Goal: Task Accomplishment & Management: Use online tool/utility

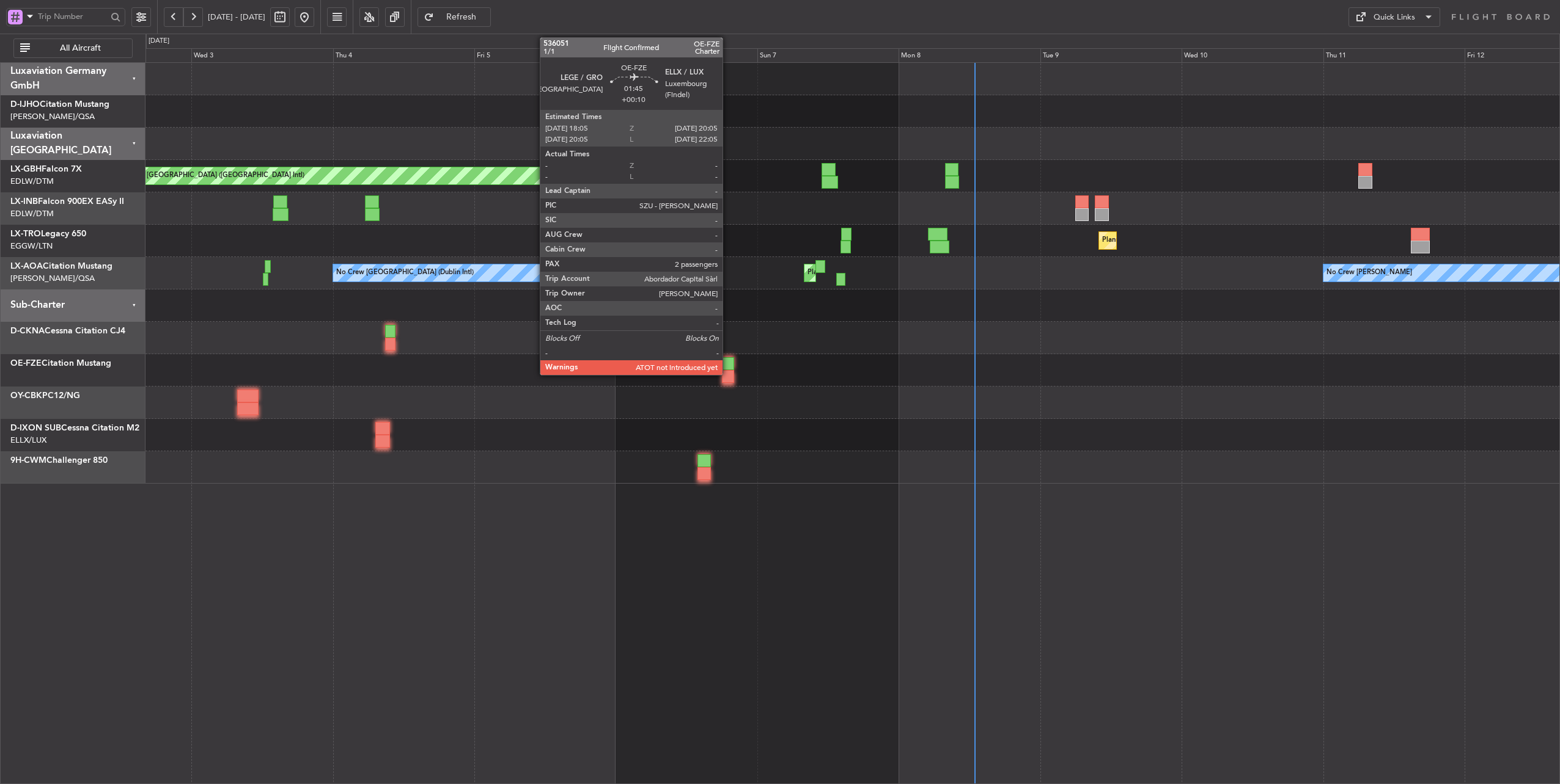
click at [729, 368] on div at bounding box center [728, 363] width 12 height 13
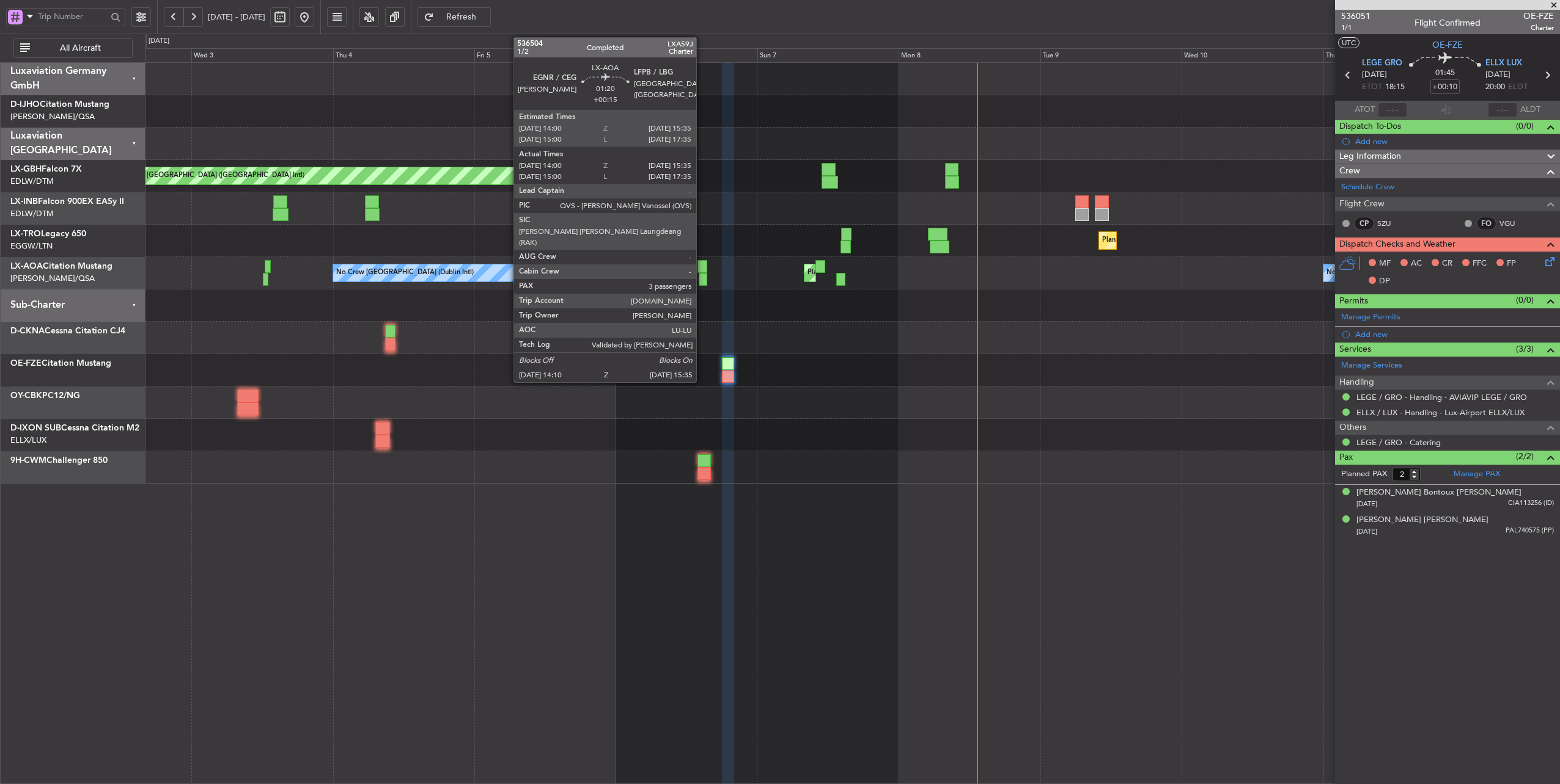
click at [702, 264] on div at bounding box center [702, 267] width 10 height 13
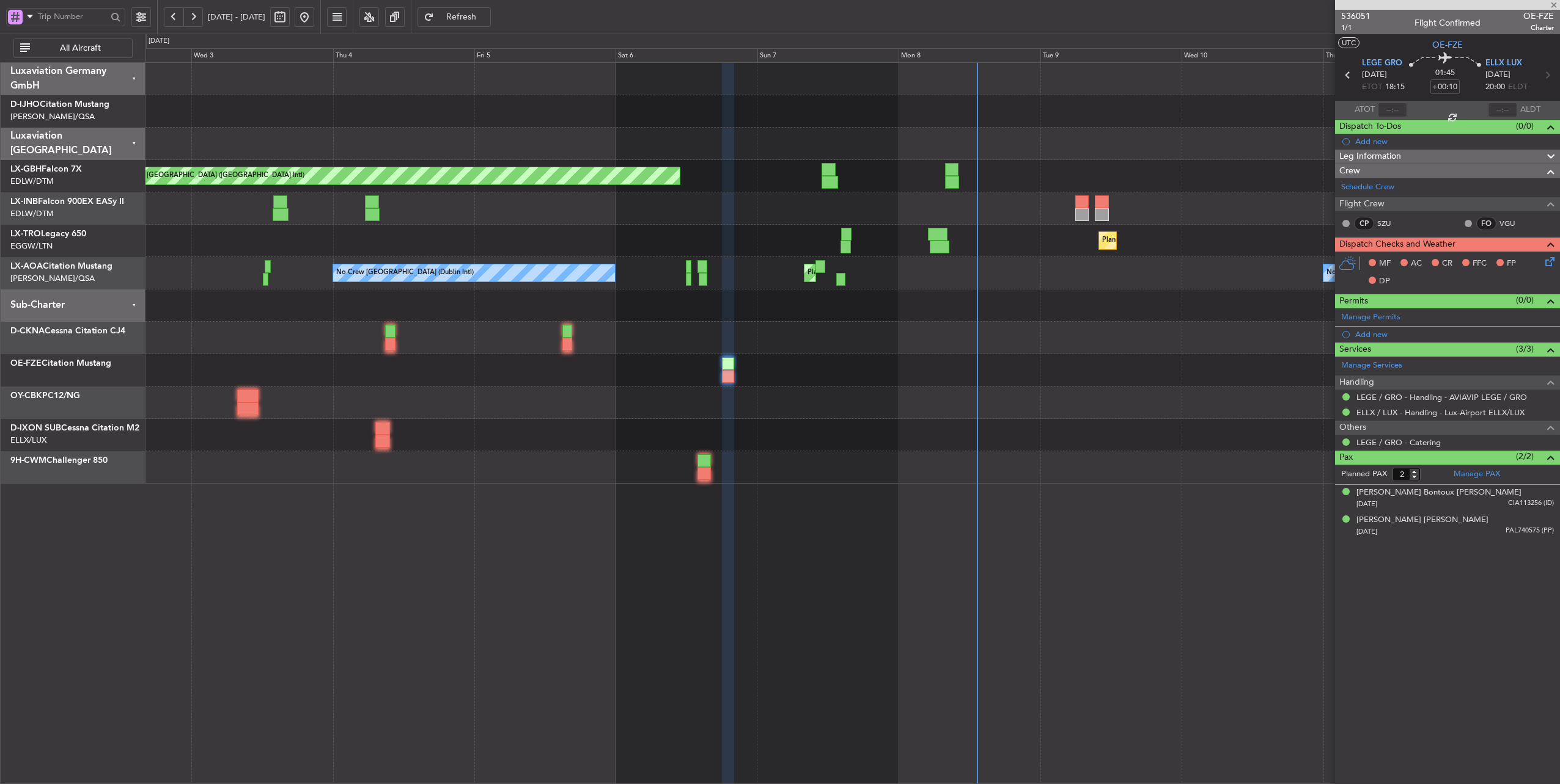
type input "+00:15"
type input "14:10"
type input "15:30"
type input "3"
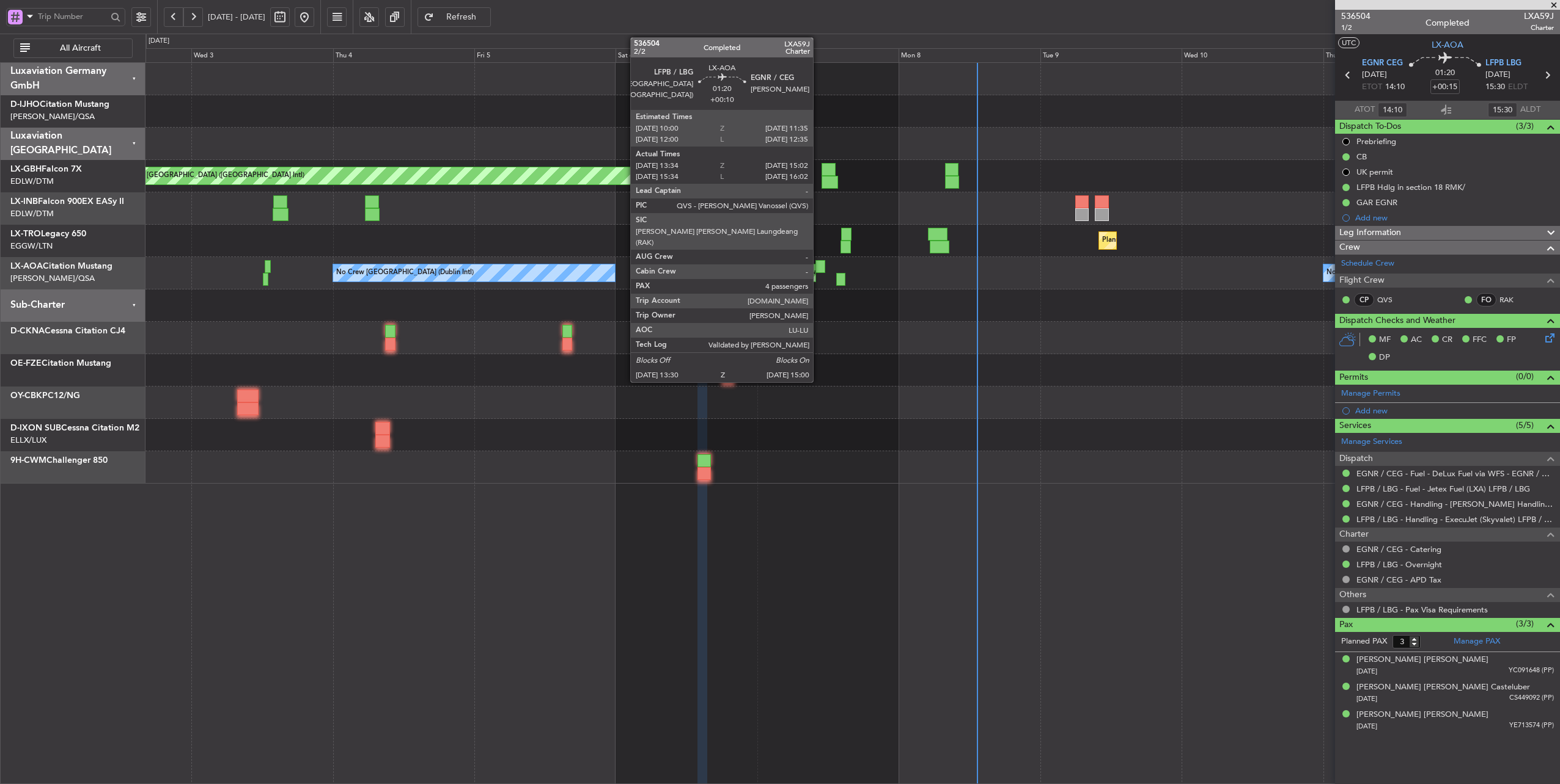
click at [819, 265] on div at bounding box center [820, 267] width 10 height 13
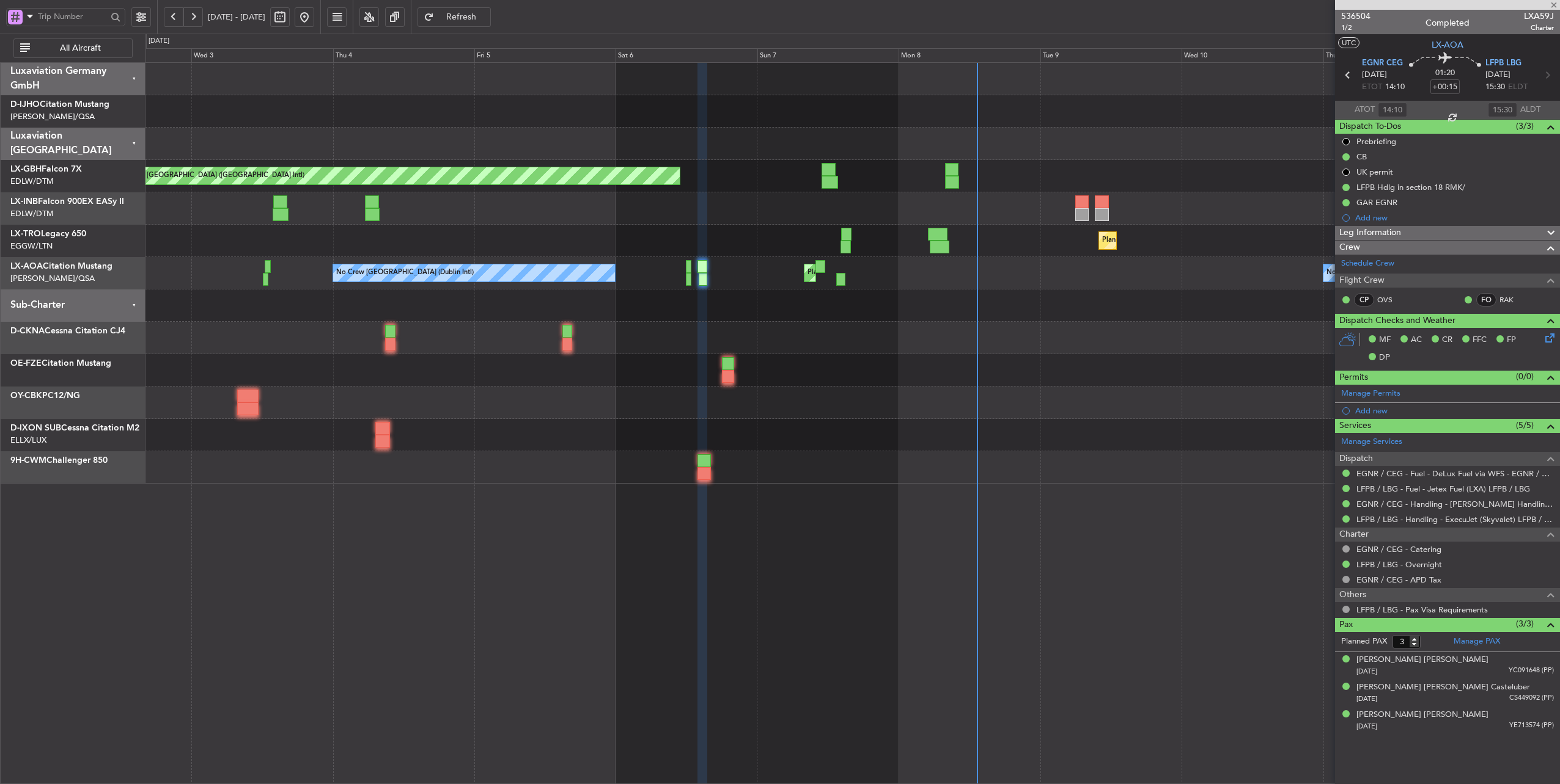
type input "+00:10"
type input "13:44"
type input "14:57"
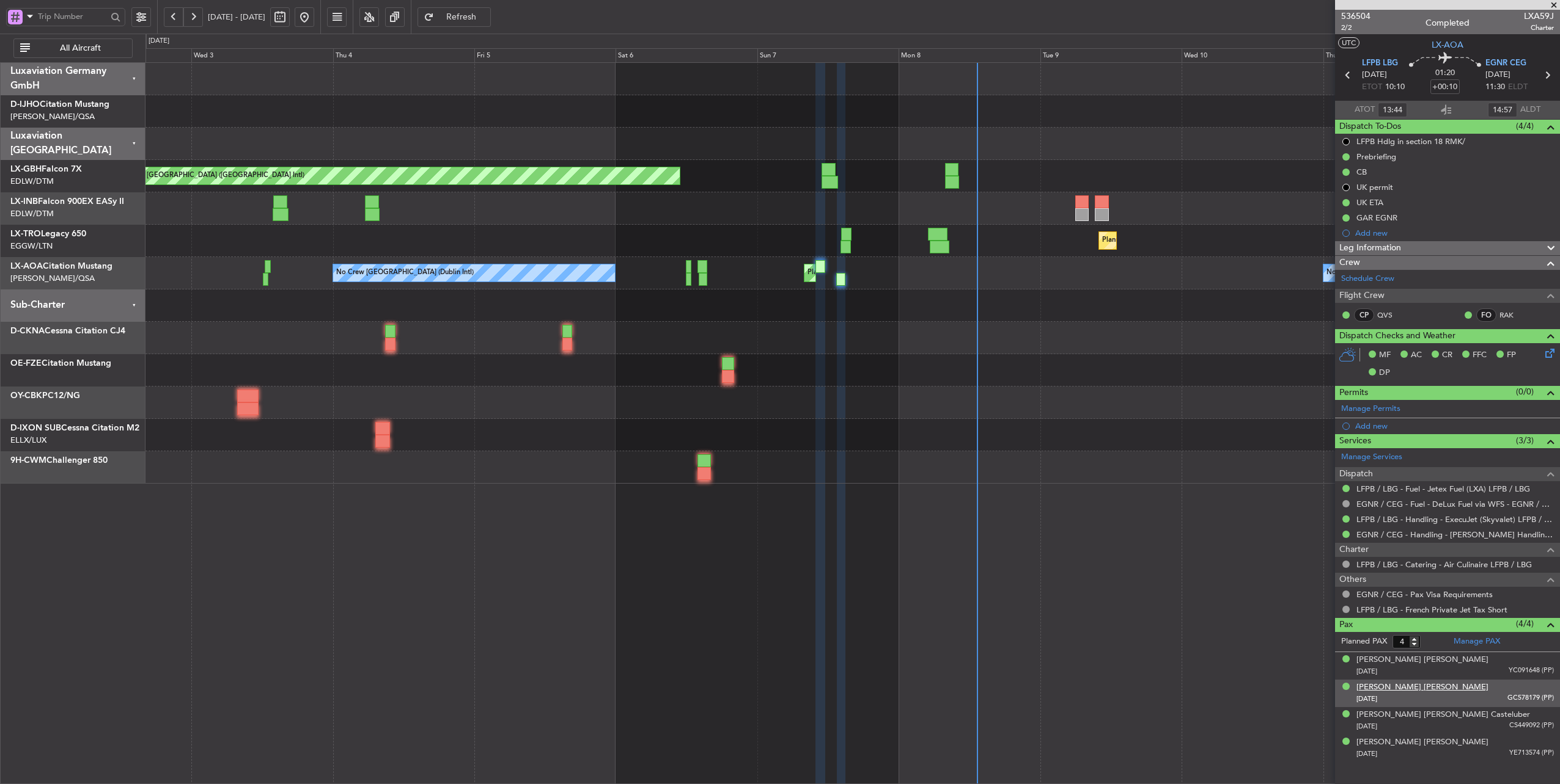
click at [1439, 682] on div "[PERSON_NAME] [PERSON_NAME]" at bounding box center [1422, 688] width 132 height 12
click at [1312, 670] on div "Planned Maint [GEOGRAPHIC_DATA] ([GEOGRAPHIC_DATA] Intl) Unplanned Maint [GEOGR…" at bounding box center [853, 424] width 1415 height 723
click at [1011, 154] on div at bounding box center [853, 144] width 1414 height 32
click at [1554, 3] on span at bounding box center [1554, 5] width 12 height 11
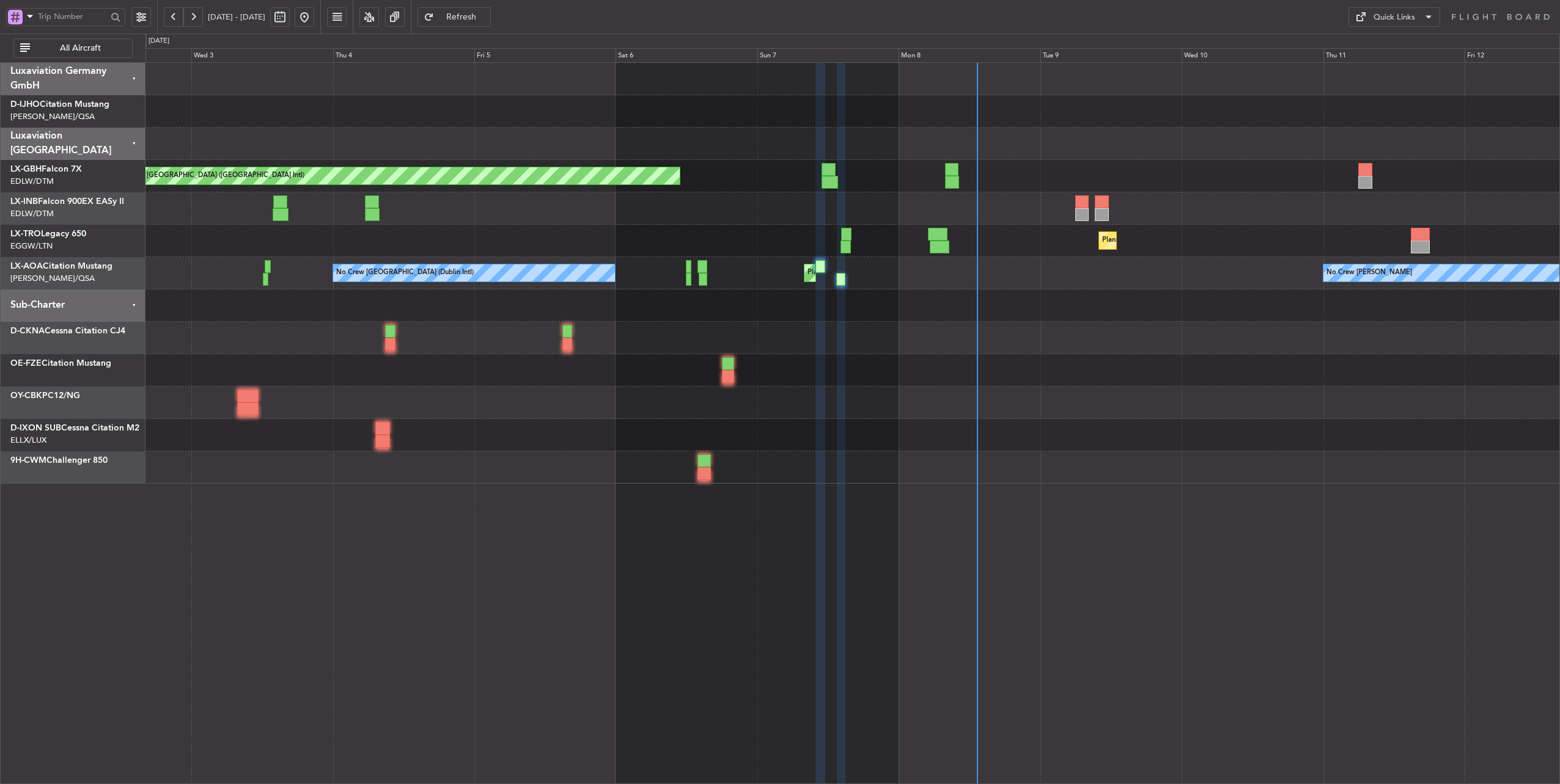
type input "0"
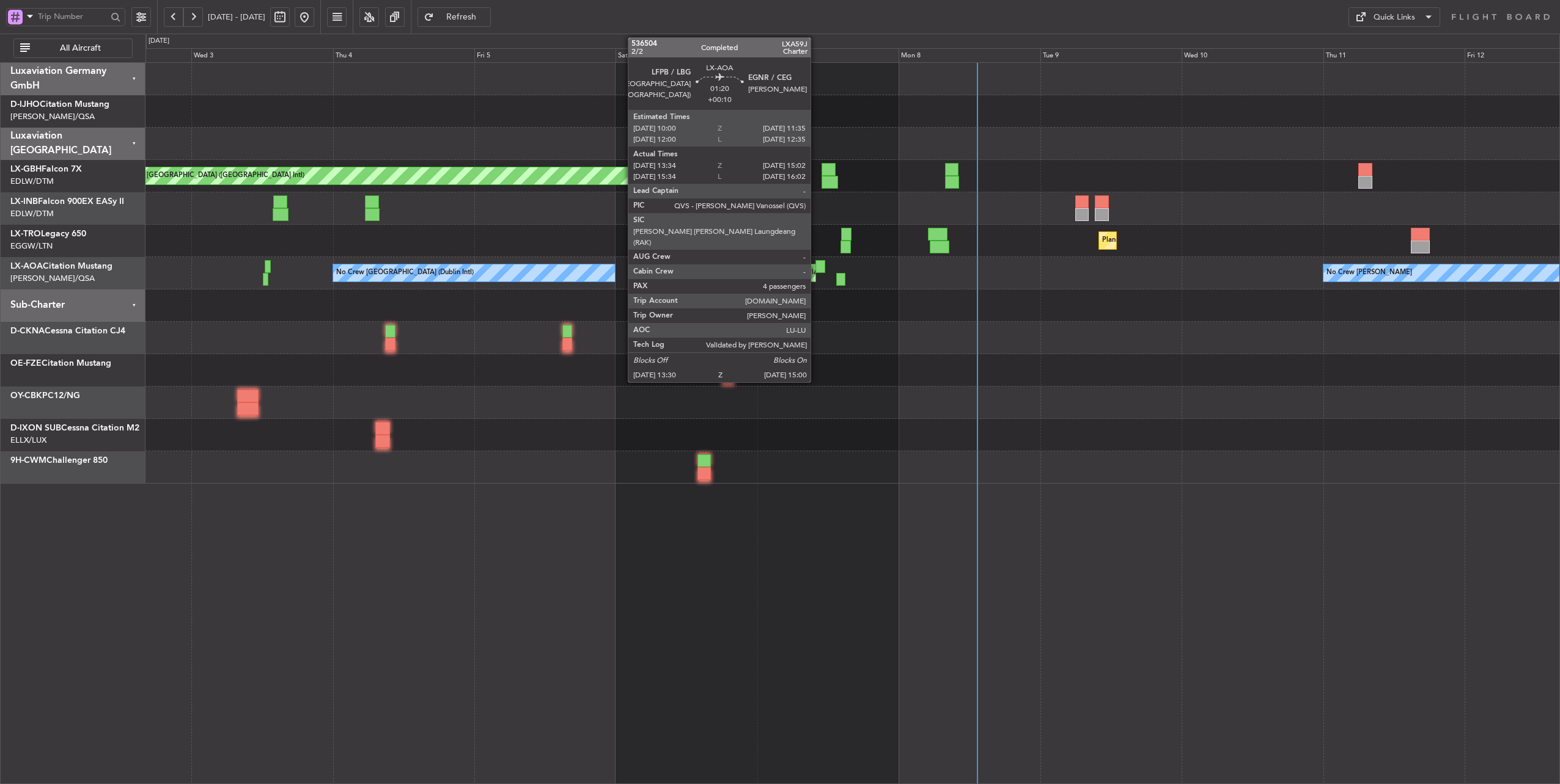
click at [817, 263] on div at bounding box center [820, 267] width 10 height 13
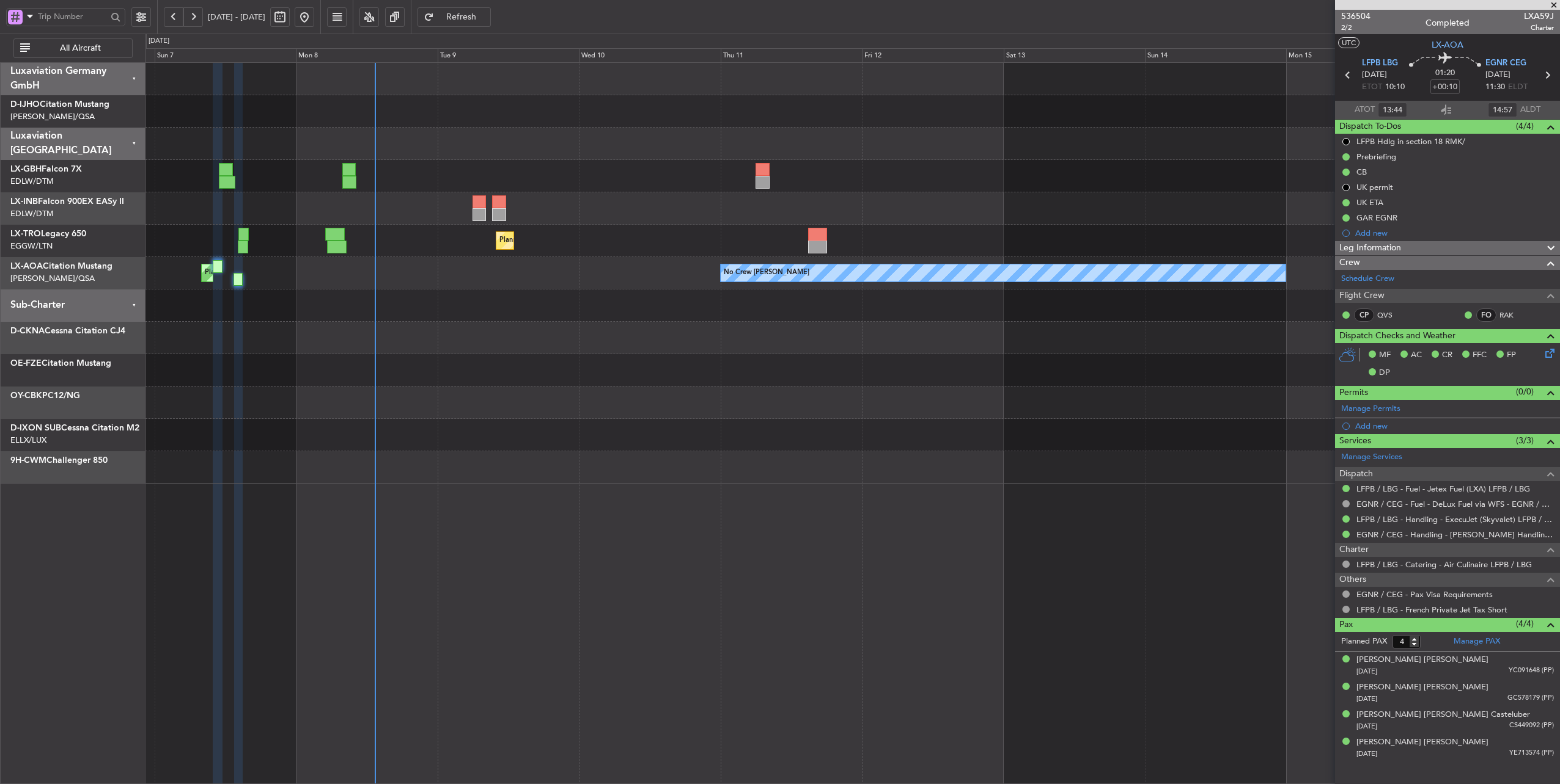
click at [417, 338] on div at bounding box center [853, 337] width 1414 height 32
